Goal: Information Seeking & Learning: Learn about a topic

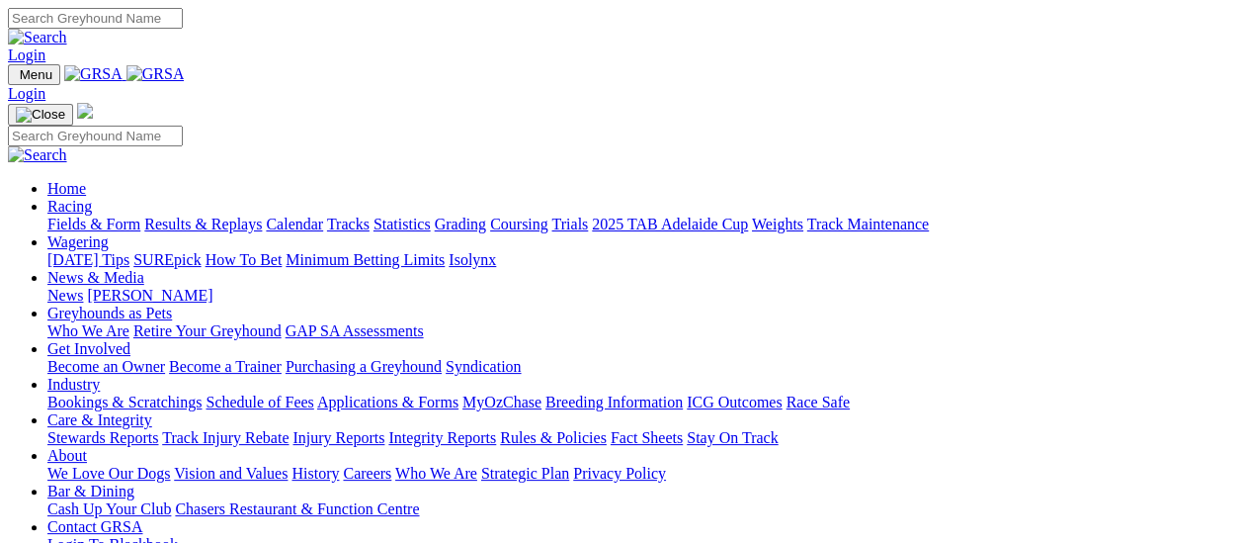
click at [213, 215] on link "Results & Replays" at bounding box center [203, 223] width 118 height 17
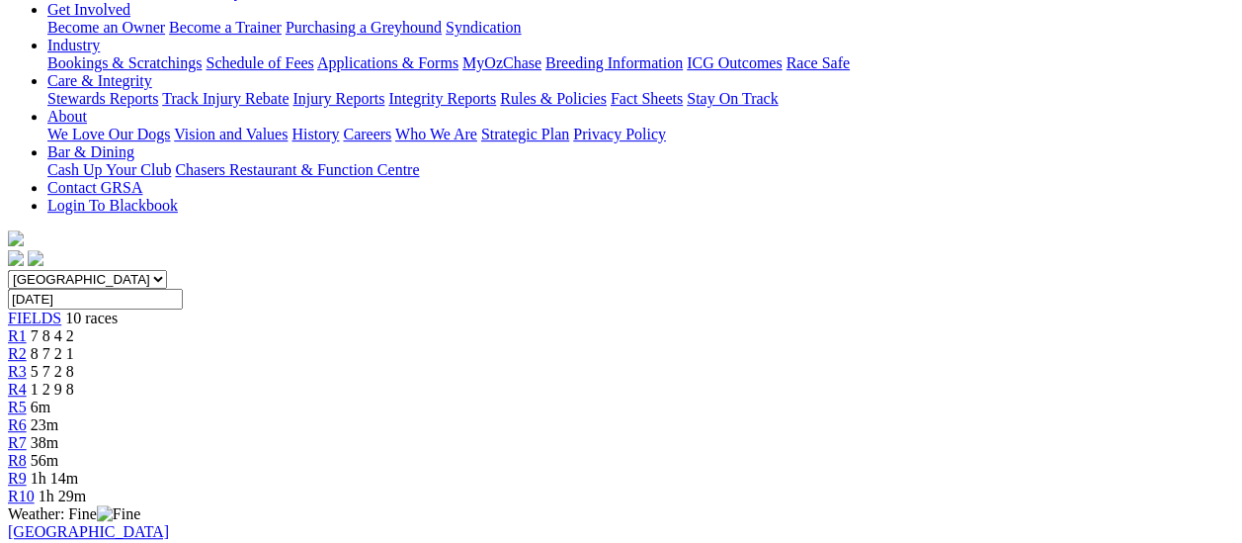
scroll to position [297, 0]
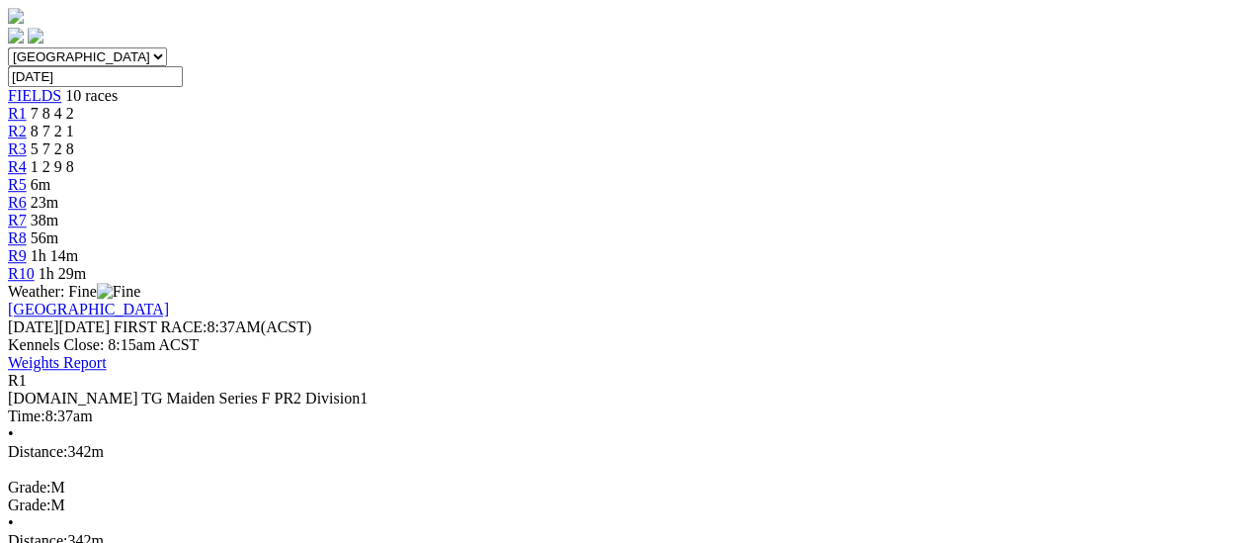
scroll to position [692, 0]
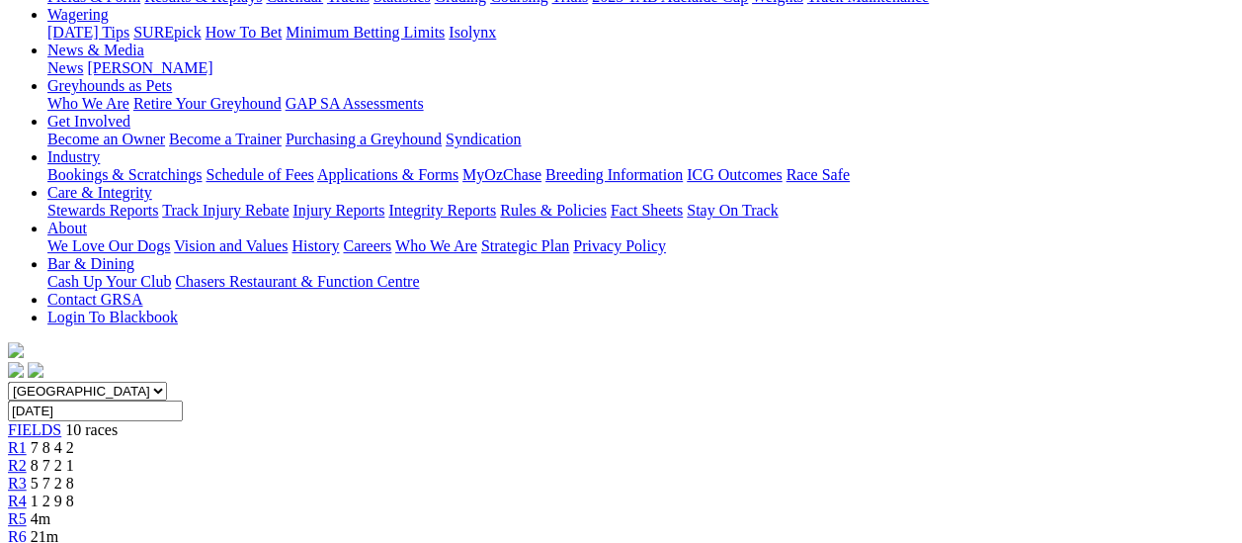
scroll to position [99, 0]
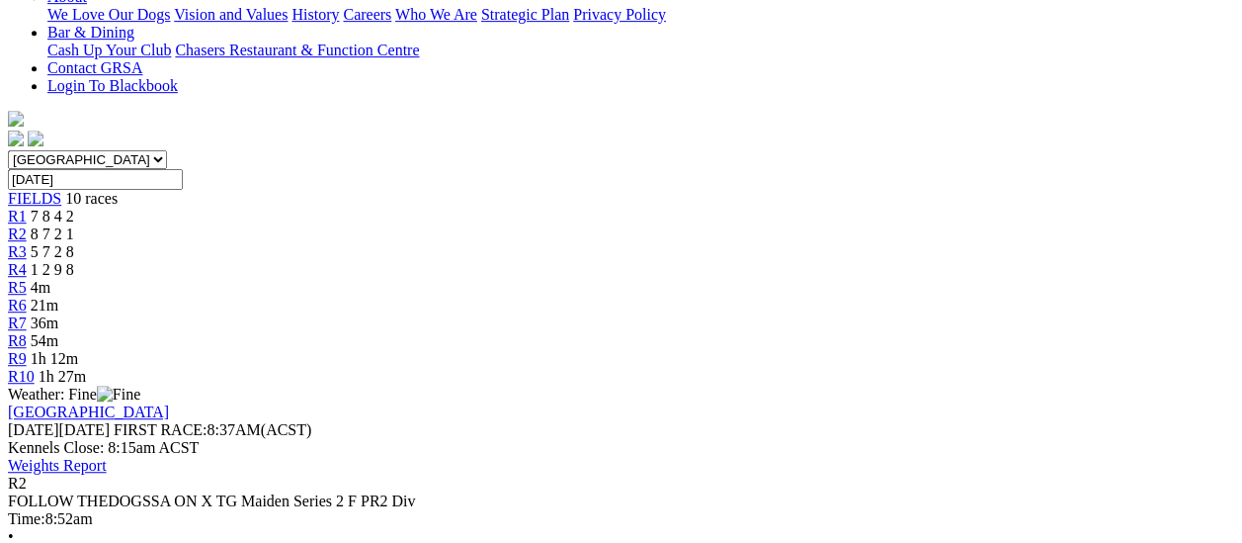
scroll to position [198, 0]
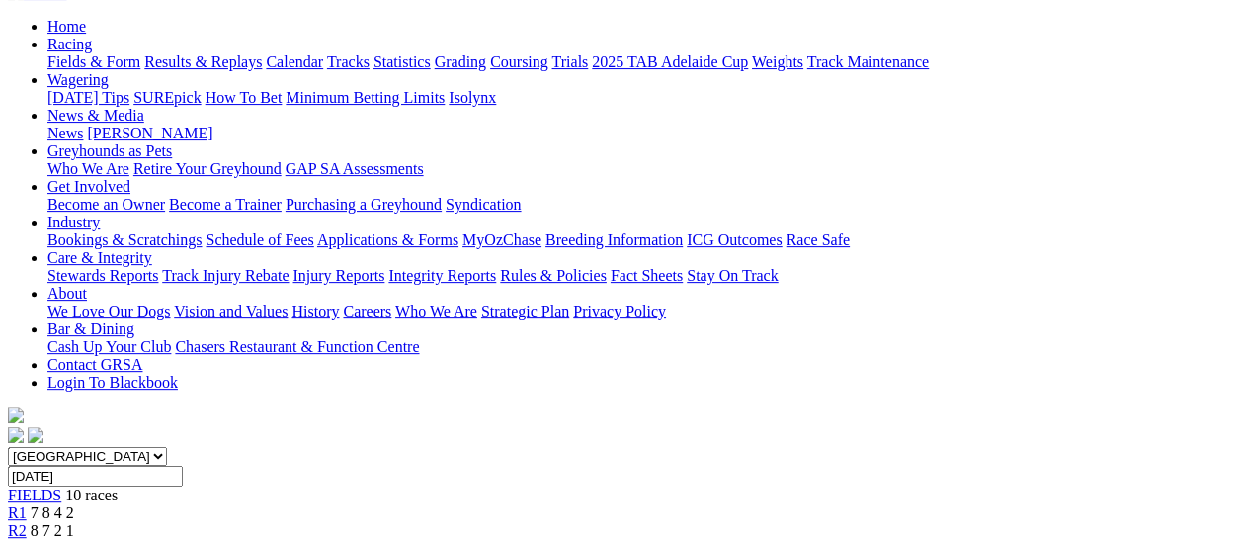
click at [27, 540] on span "R3" at bounding box center [17, 548] width 19 height 17
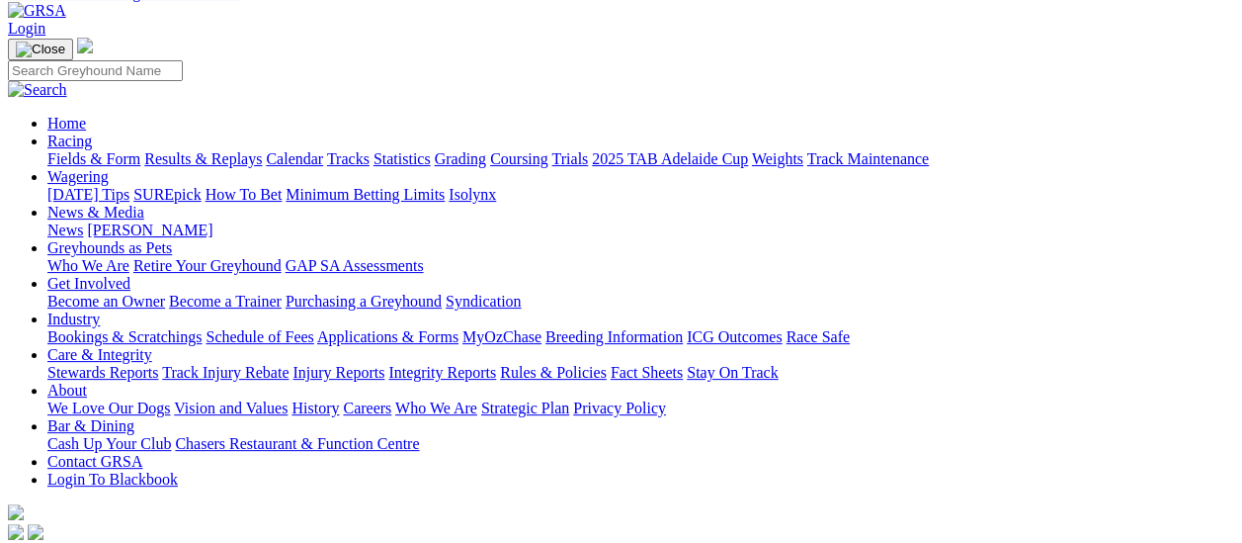
scroll to position [99, 0]
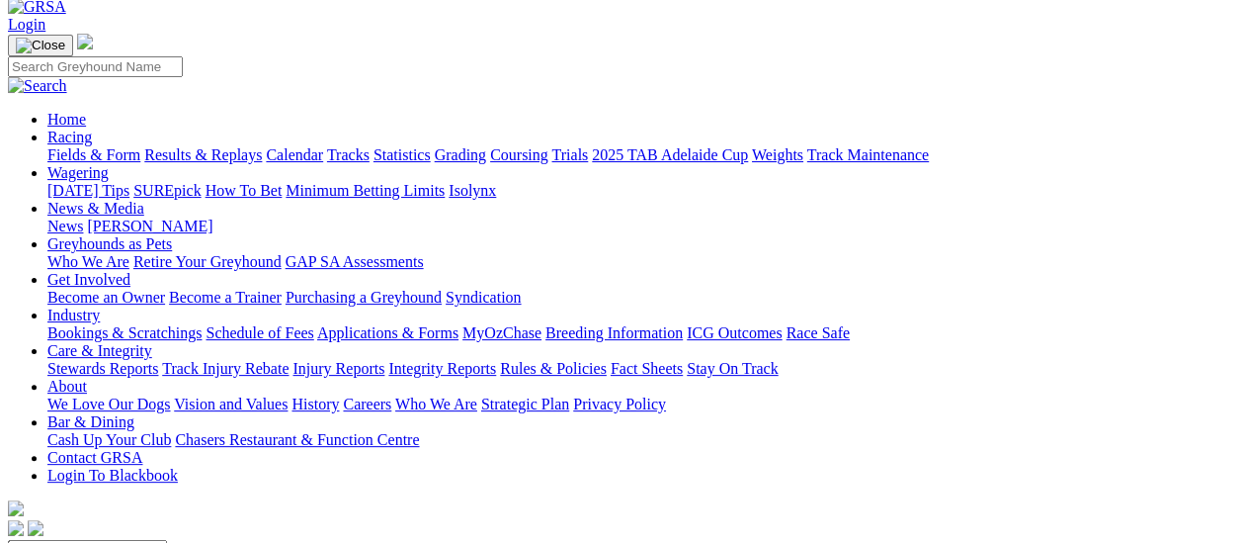
scroll to position [99, 0]
